Goal: Navigation & Orientation: Find specific page/section

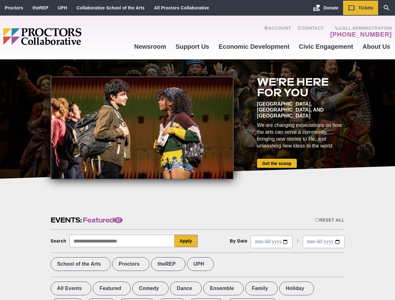
click at [197, 150] on div at bounding box center [142, 128] width 183 height 103
click at [329, 220] on div "Reset All" at bounding box center [329, 220] width 30 height 5
click at [186, 241] on button "Apply" at bounding box center [185, 241] width 23 height 13
